Goal: Task Accomplishment & Management: Use online tool/utility

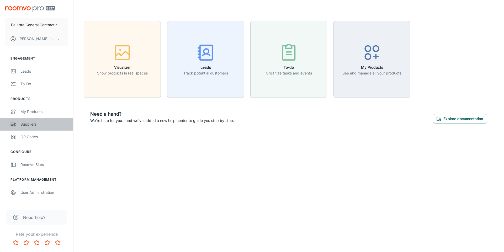
click at [37, 125] on div "Suppliers" at bounding box center [43, 125] width 47 height 6
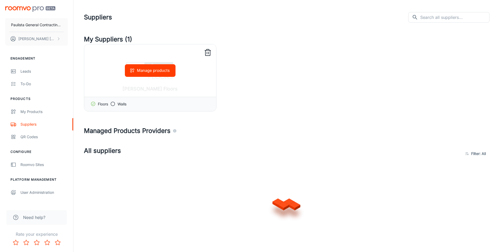
click at [113, 104] on icon at bounding box center [112, 103] width 5 height 5
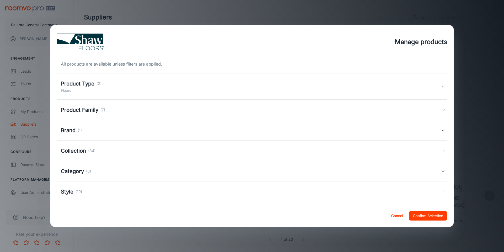
click at [394, 217] on button "Cancel" at bounding box center [397, 215] width 17 height 9
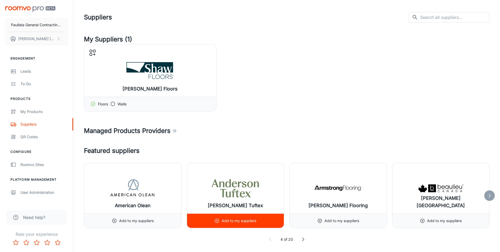
click at [246, 223] on p "Add to my suppliers" at bounding box center [239, 221] width 35 height 6
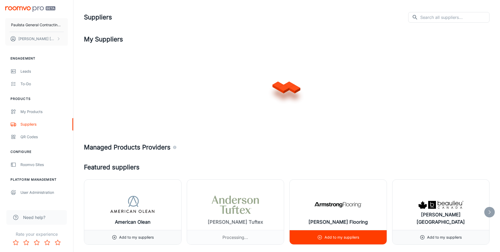
click at [321, 224] on h6 "[PERSON_NAME] Flooring" at bounding box center [338, 222] width 59 height 7
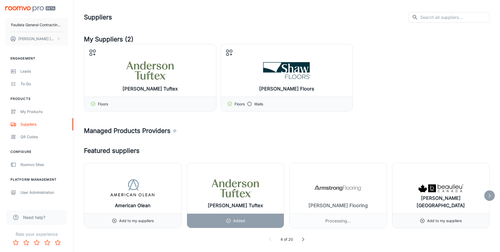
click at [492, 195] on icon at bounding box center [489, 195] width 5 height 5
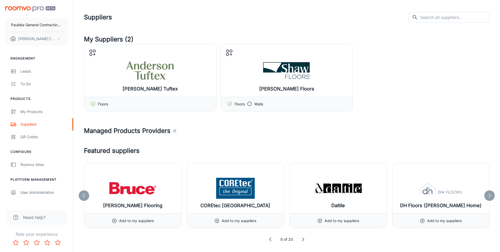
click at [88, 196] on div at bounding box center [84, 196] width 10 height 10
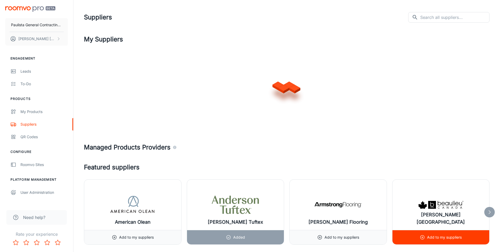
click at [455, 220] on h6 "[PERSON_NAME] [GEOGRAPHIC_DATA]" at bounding box center [441, 218] width 89 height 15
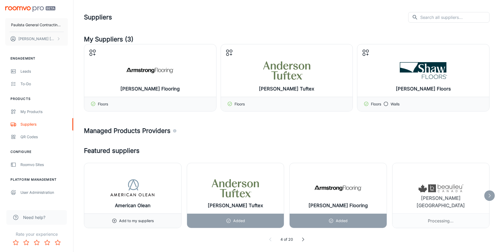
click at [490, 195] on polyline at bounding box center [490, 195] width 2 height 3
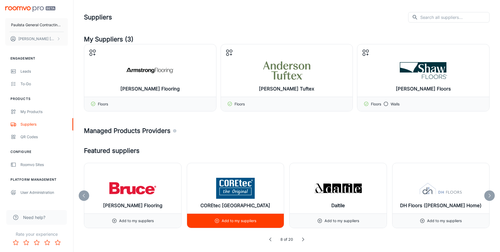
click at [237, 221] on p "Add to my suppliers" at bounding box center [239, 221] width 35 height 6
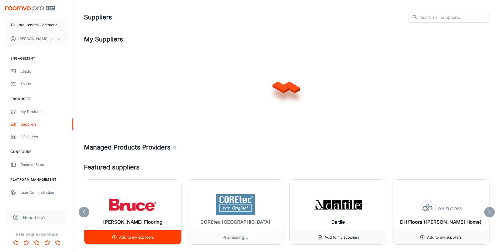
click at [144, 223] on h6 "[PERSON_NAME] Flooring" at bounding box center [132, 222] width 59 height 7
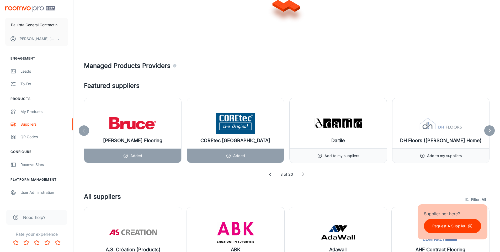
scroll to position [83, 0]
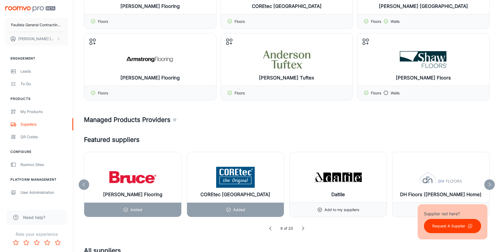
click at [490, 183] on icon at bounding box center [489, 184] width 5 height 5
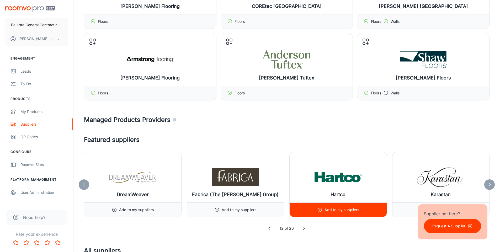
click at [325, 210] on p "Add to my suppliers" at bounding box center [342, 210] width 35 height 6
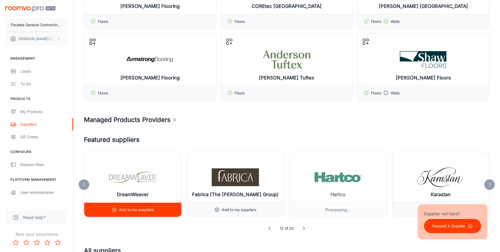
click at [118, 213] on div "Add to my suppliers" at bounding box center [133, 210] width 42 height 14
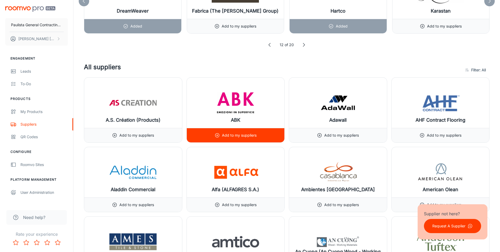
scroll to position [339, 0]
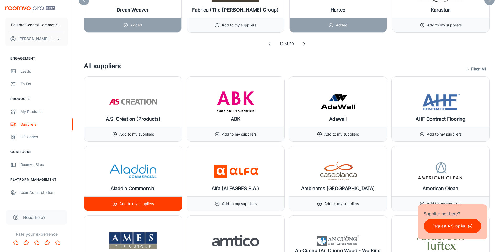
click at [155, 203] on div "Add to my suppliers" at bounding box center [133, 204] width 98 height 14
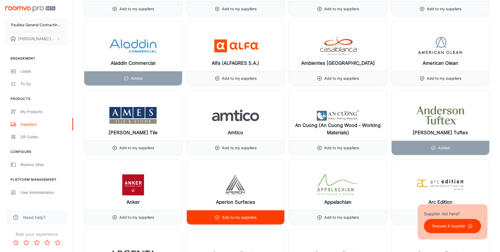
scroll to position [494, 0]
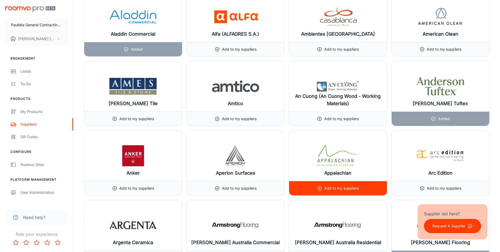
click at [346, 184] on div "Add to my suppliers" at bounding box center [338, 188] width 42 height 14
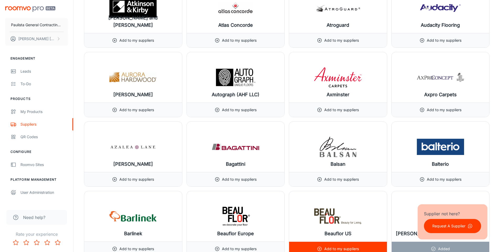
scroll to position [884, 0]
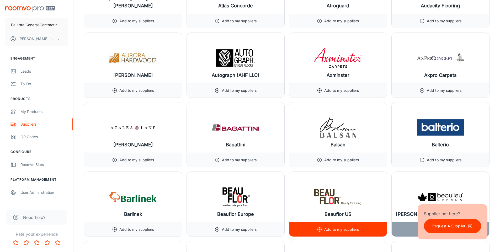
click at [342, 231] on p "Add to my suppliers" at bounding box center [341, 230] width 35 height 6
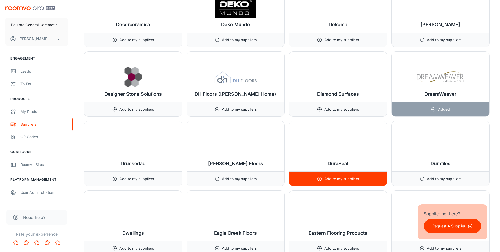
scroll to position [2058, 0]
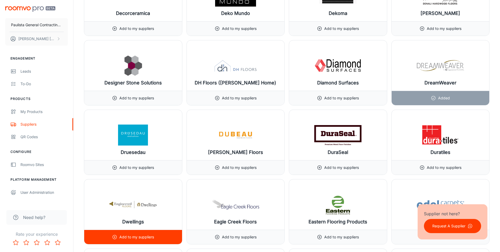
click at [126, 236] on p "Add to my suppliers" at bounding box center [136, 237] width 35 height 6
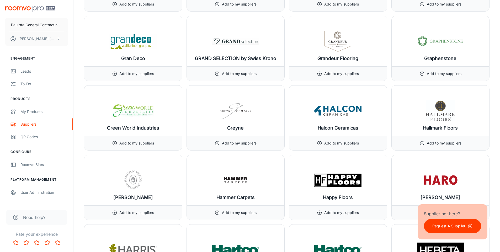
scroll to position [3068, 0]
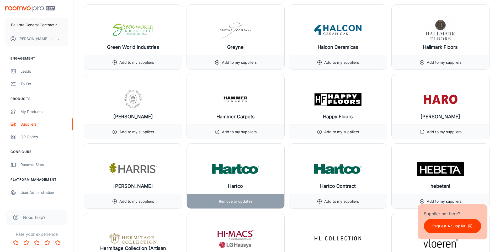
click at [263, 205] on div "Remove or update?" at bounding box center [236, 201] width 98 height 14
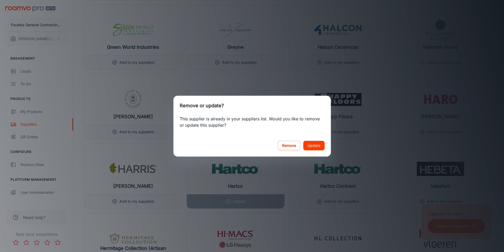
click at [295, 182] on div "Remove or update? This supplier is already in your suppliers list. Would you li…" at bounding box center [252, 126] width 504 height 252
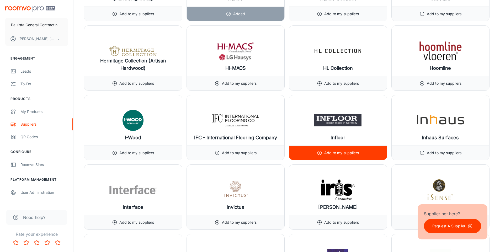
scroll to position [3276, 0]
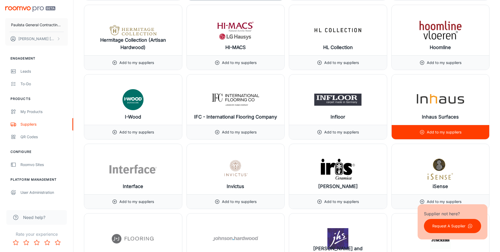
click at [406, 133] on div "Add to my suppliers" at bounding box center [441, 132] width 98 height 14
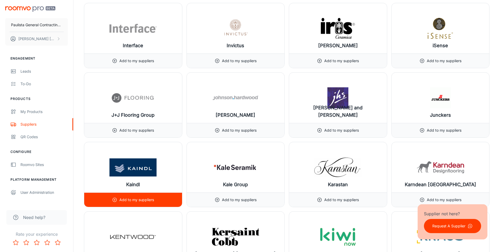
click at [157, 204] on div "Add to my suppliers" at bounding box center [133, 200] width 98 height 14
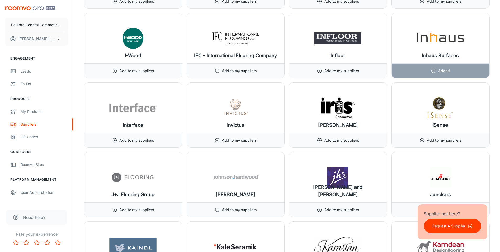
scroll to position [3378, 0]
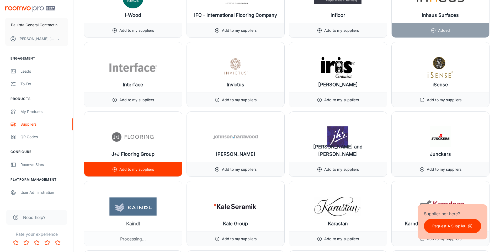
click at [147, 172] on p "Add to my suppliers" at bounding box center [136, 170] width 35 height 6
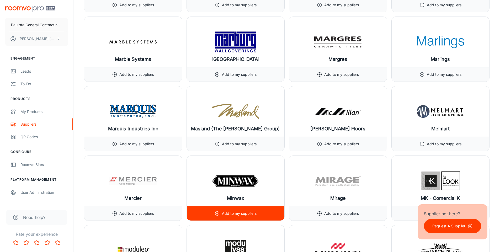
scroll to position [4263, 0]
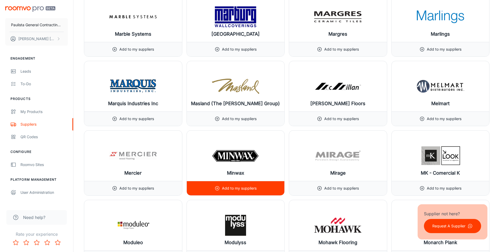
click at [271, 190] on div "Add to my suppliers" at bounding box center [236, 188] width 98 height 14
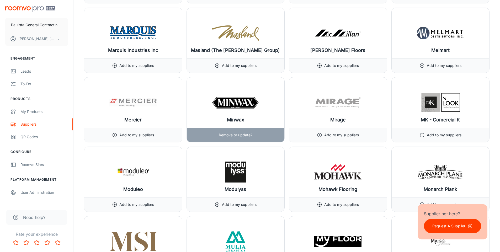
scroll to position [4411, 0]
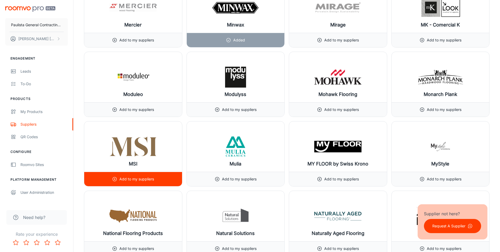
click at [152, 182] on p "Add to my suppliers" at bounding box center [136, 179] width 35 height 6
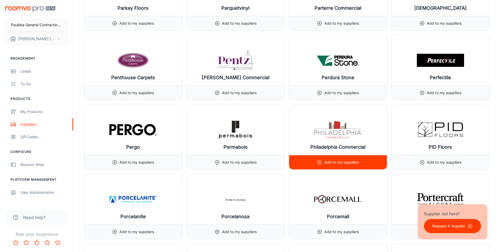
scroll to position [5014, 0]
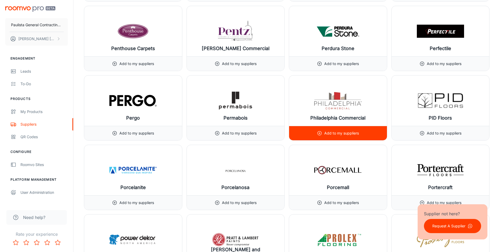
click at [334, 136] on p "Add to my suppliers" at bounding box center [341, 133] width 35 height 6
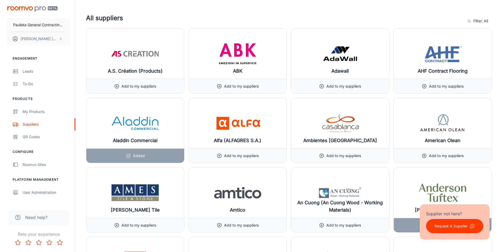
scroll to position [0, 0]
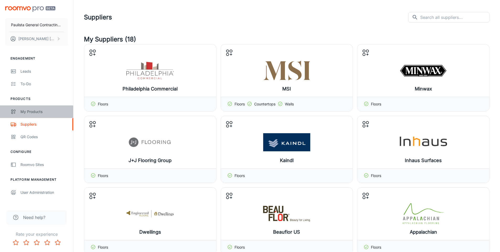
click at [45, 113] on div "My Products" at bounding box center [43, 112] width 47 height 6
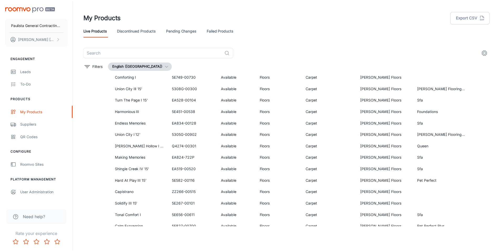
scroll to position [319, 0]
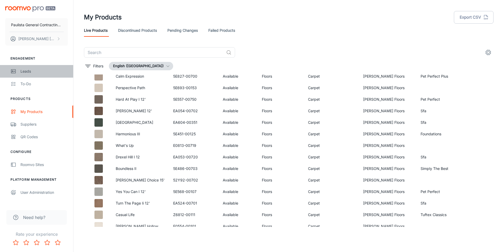
click at [31, 73] on div "Leads" at bounding box center [43, 71] width 47 height 6
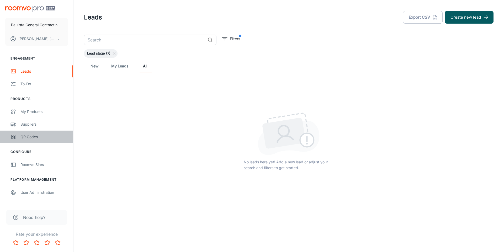
click at [30, 139] on div "QR Codes" at bounding box center [43, 137] width 47 height 6
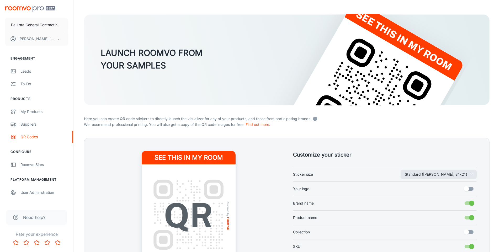
scroll to position [81, 0]
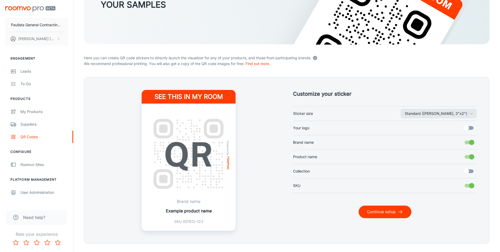
click at [378, 216] on button "Continue setup" at bounding box center [385, 212] width 53 height 13
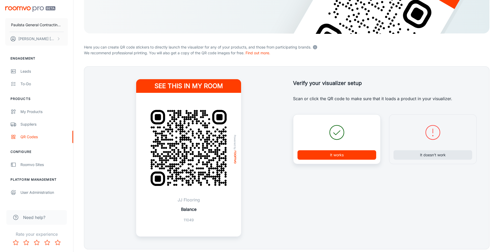
scroll to position [110, 0]
